Goal: Task Accomplishment & Management: Manage account settings

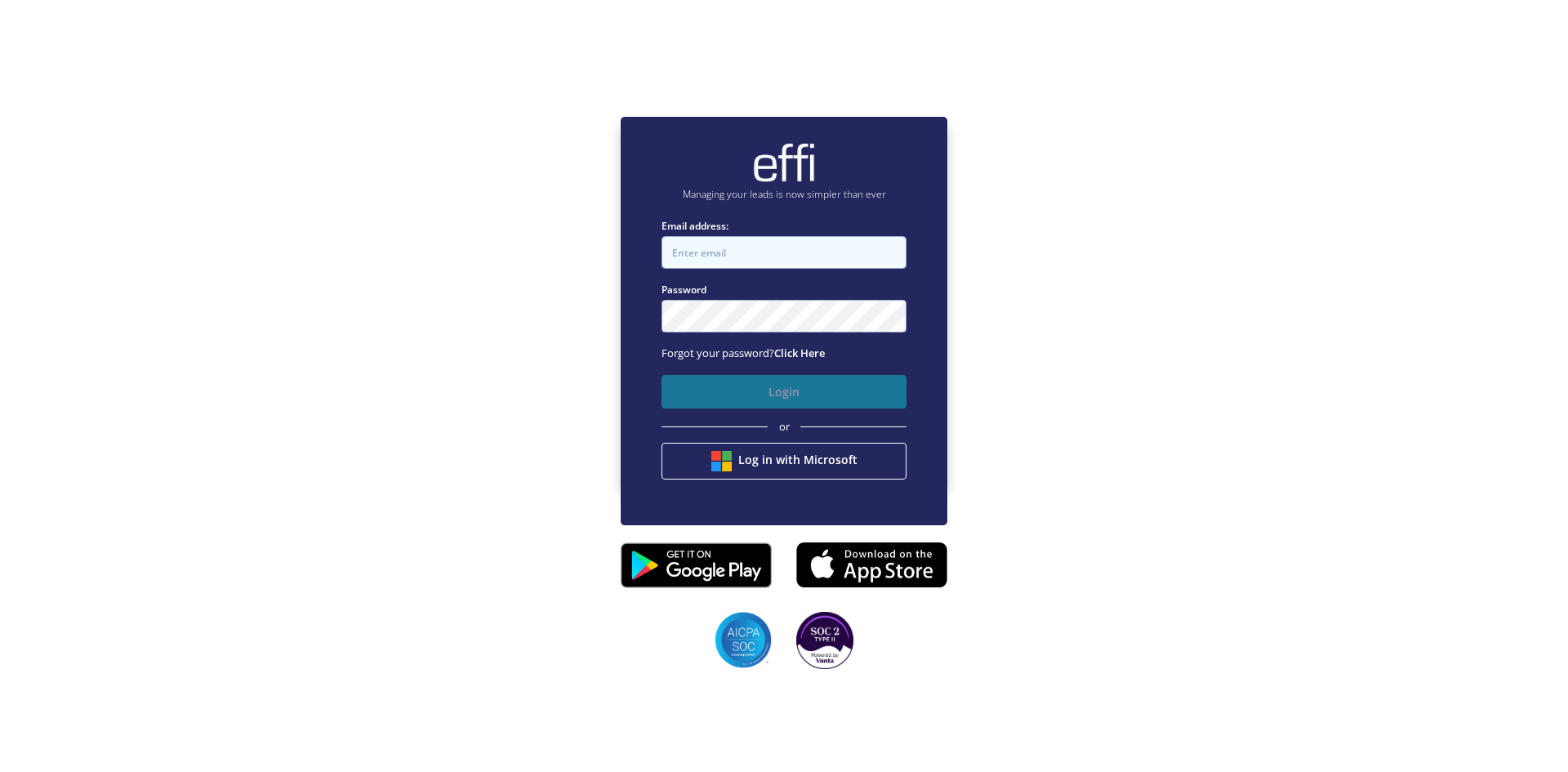
type input "[EMAIL_ADDRESS][DOMAIN_NAME]"
click at [710, 388] on button "Login" at bounding box center [784, 391] width 245 height 34
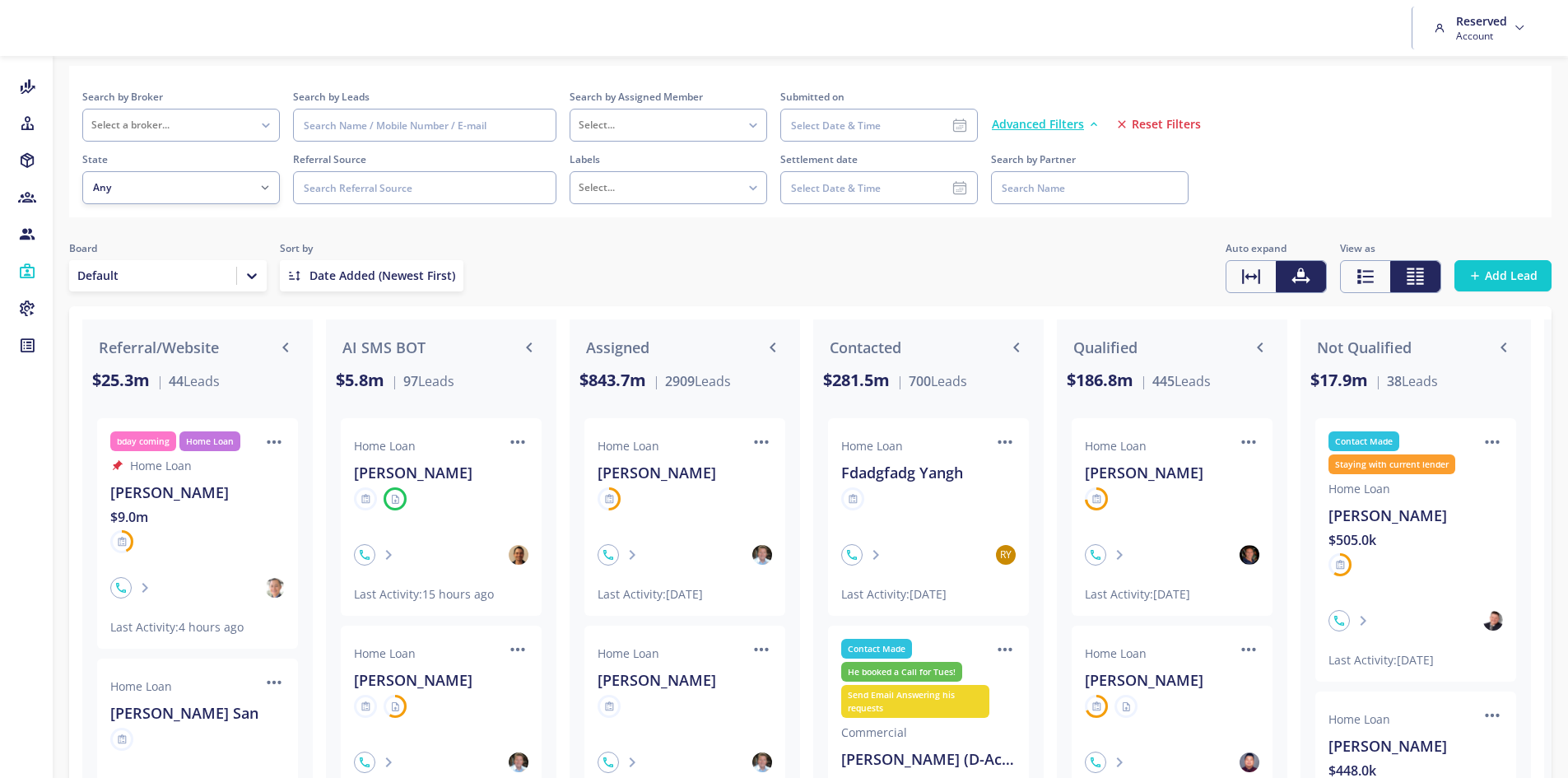
click at [1162, 127] on span "Reset Filters" at bounding box center [1166, 124] width 69 height 17
